Goal: Transaction & Acquisition: Purchase product/service

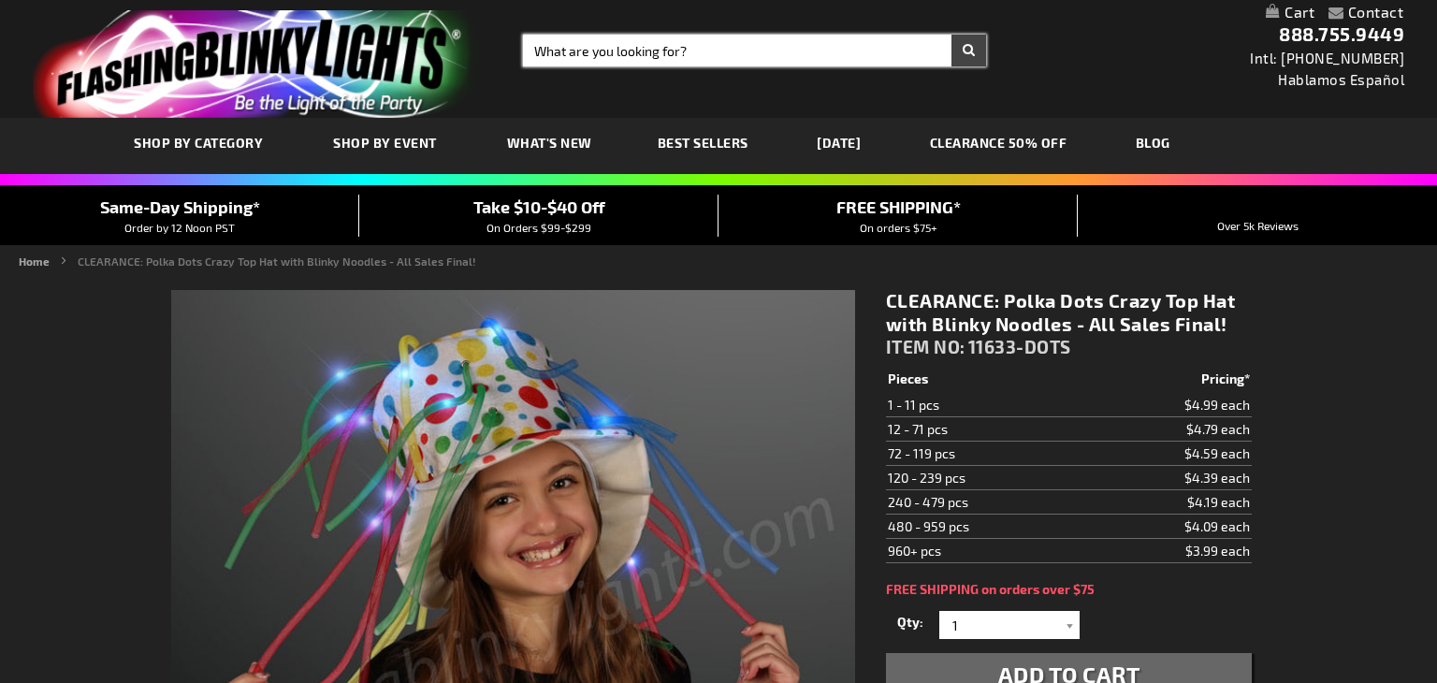
click at [699, 46] on input "Search" at bounding box center [754, 51] width 463 height 32
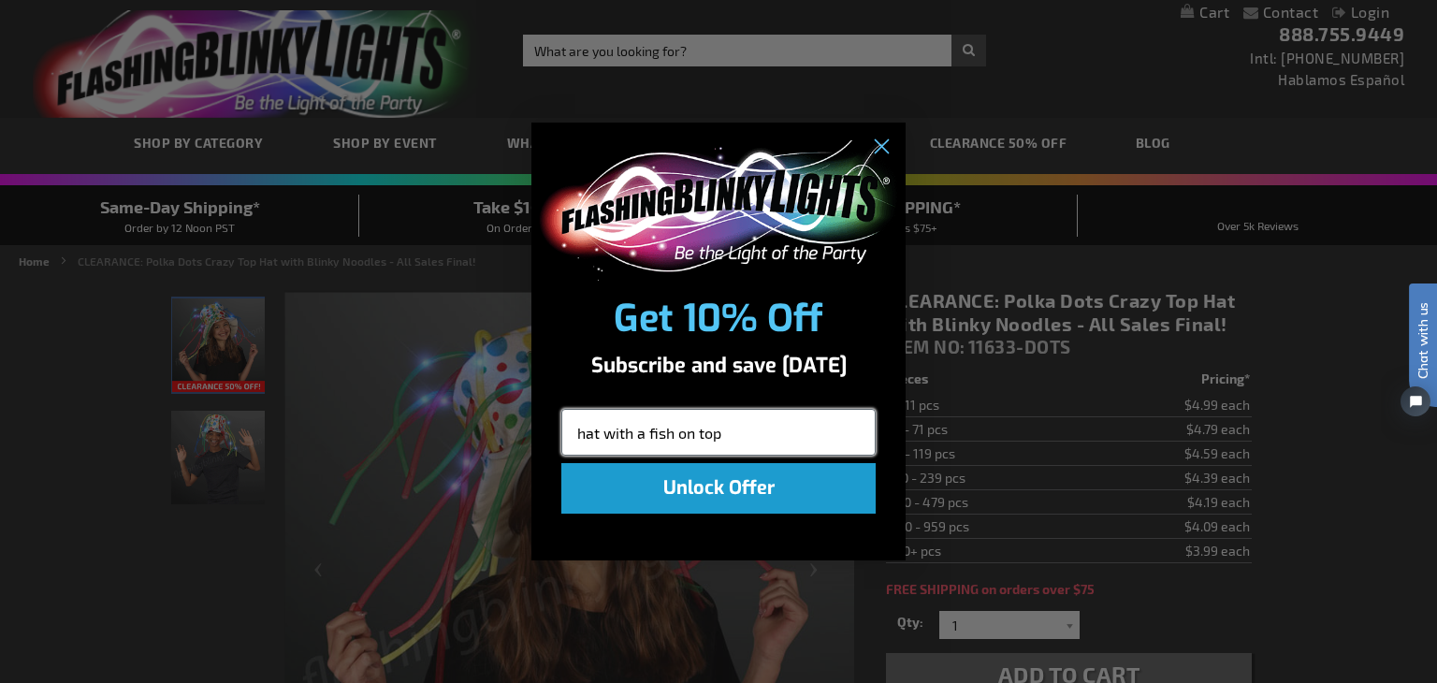
click input "Submit" at bounding box center [0, 0] width 0 height 0
type input "h"
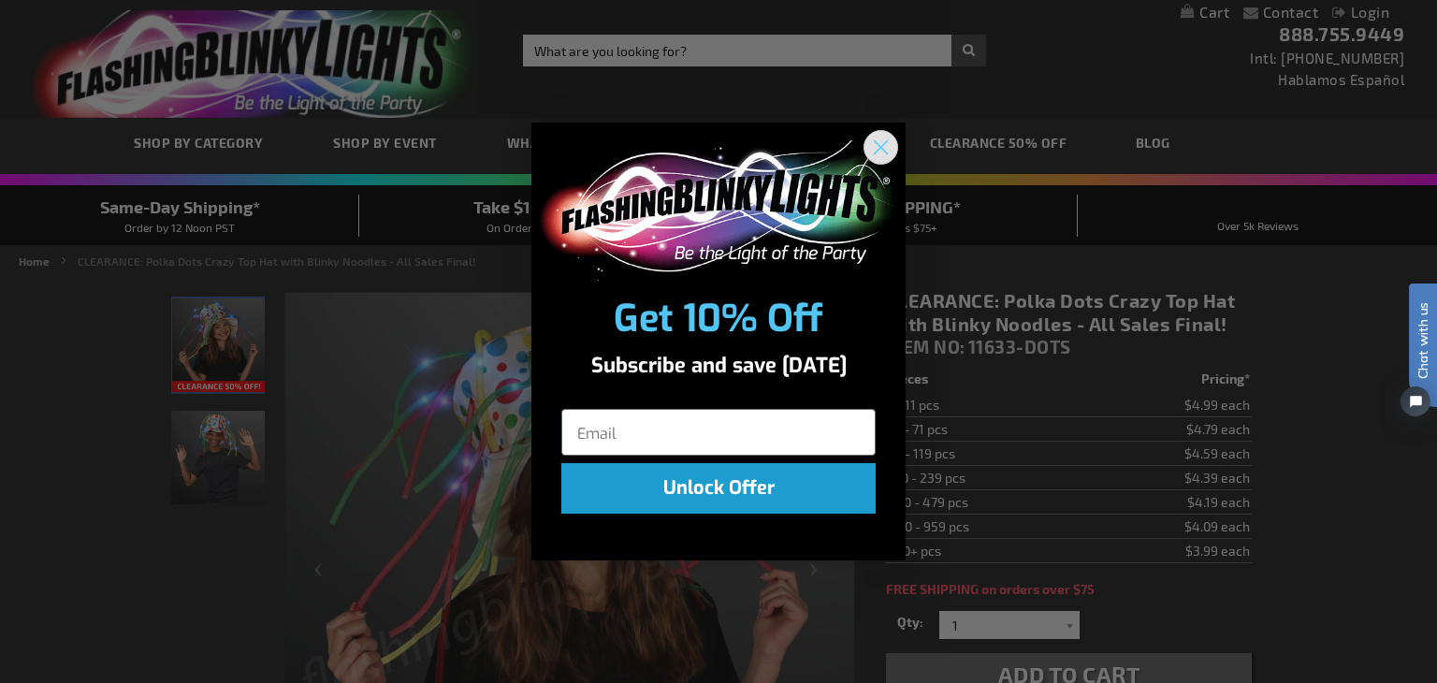
click at [895, 144] on circle "Close dialog" at bounding box center [880, 146] width 31 height 31
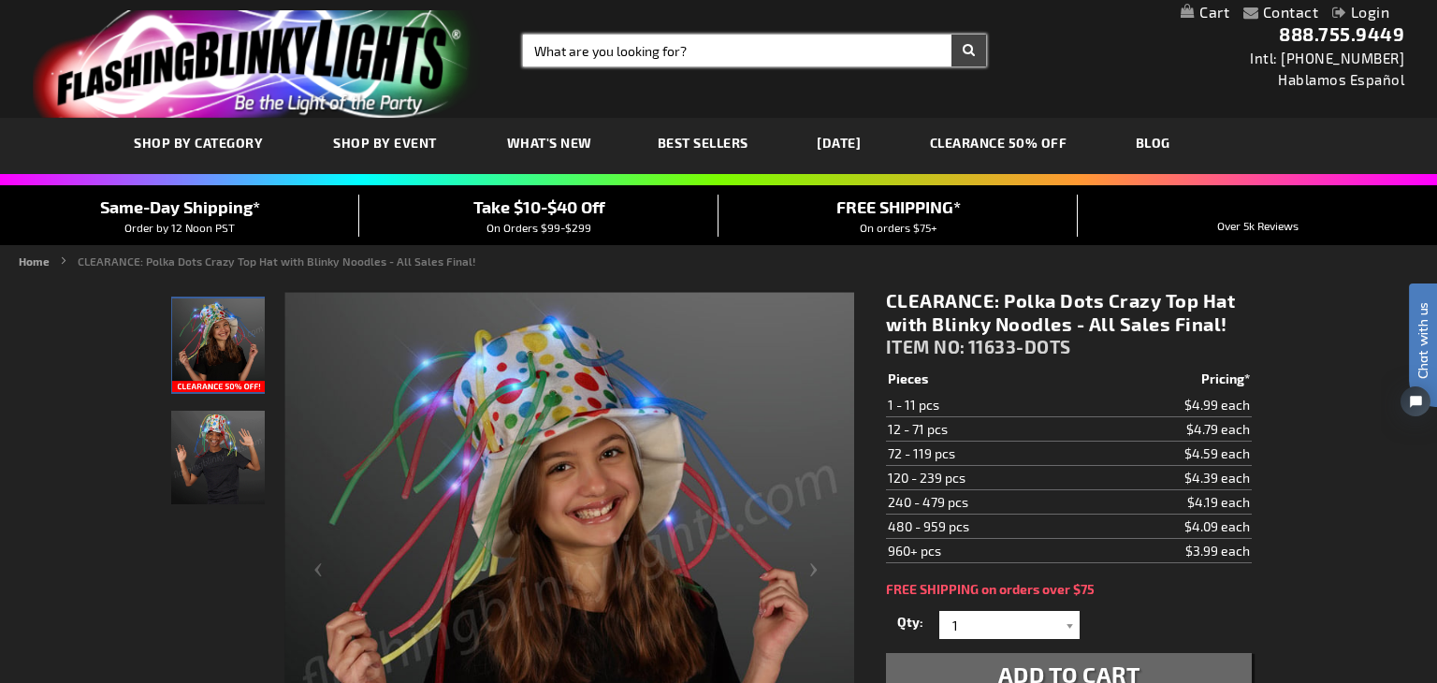
click at [532, 54] on input "Search" at bounding box center [754, 51] width 463 height 32
type input "hat with a fish on top"
click at [951, 35] on button "Search" at bounding box center [968, 51] width 35 height 32
